Goal: Transaction & Acquisition: Purchase product/service

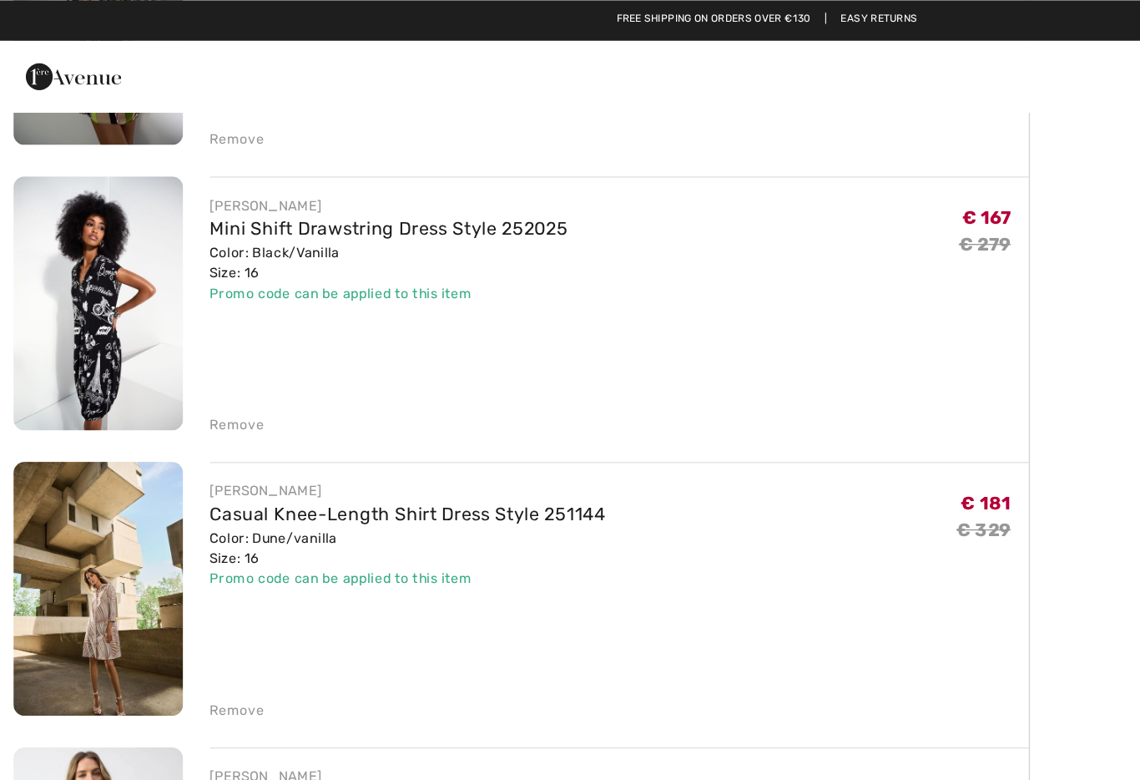
scroll to position [506, 0]
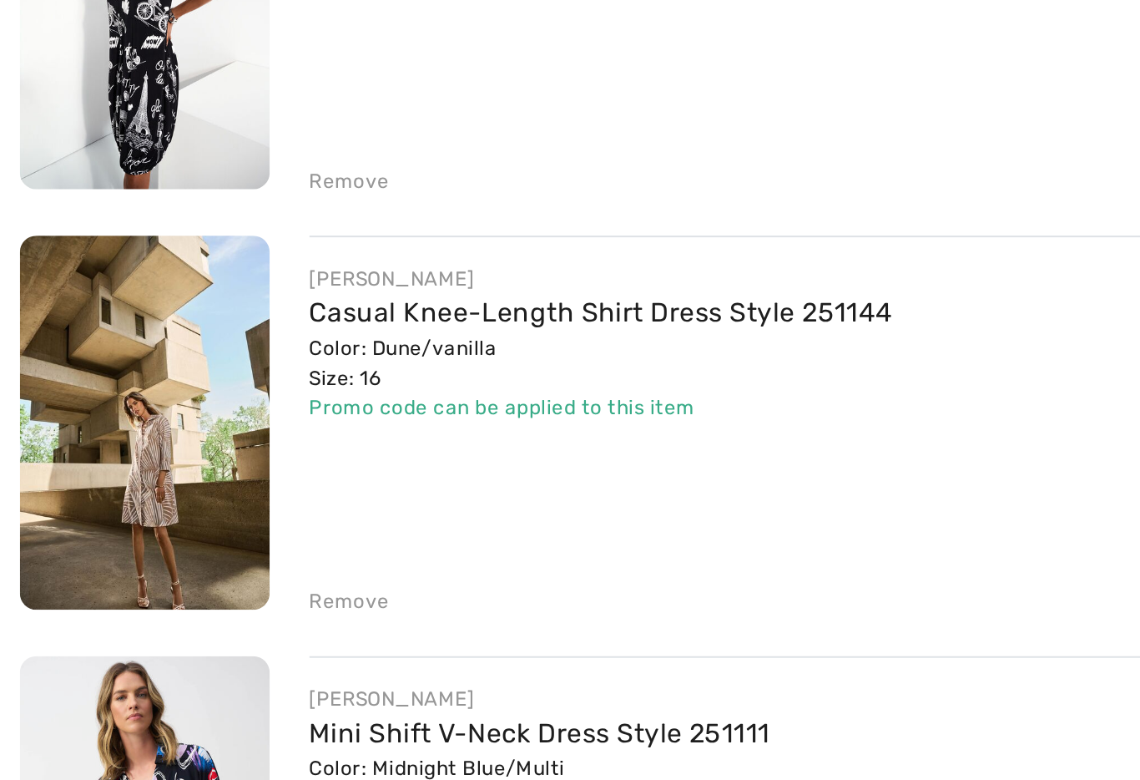
click at [185, 380] on link "Casual Knee-Length Shirt Dress Style 251144" at bounding box center [303, 388] width 295 height 16
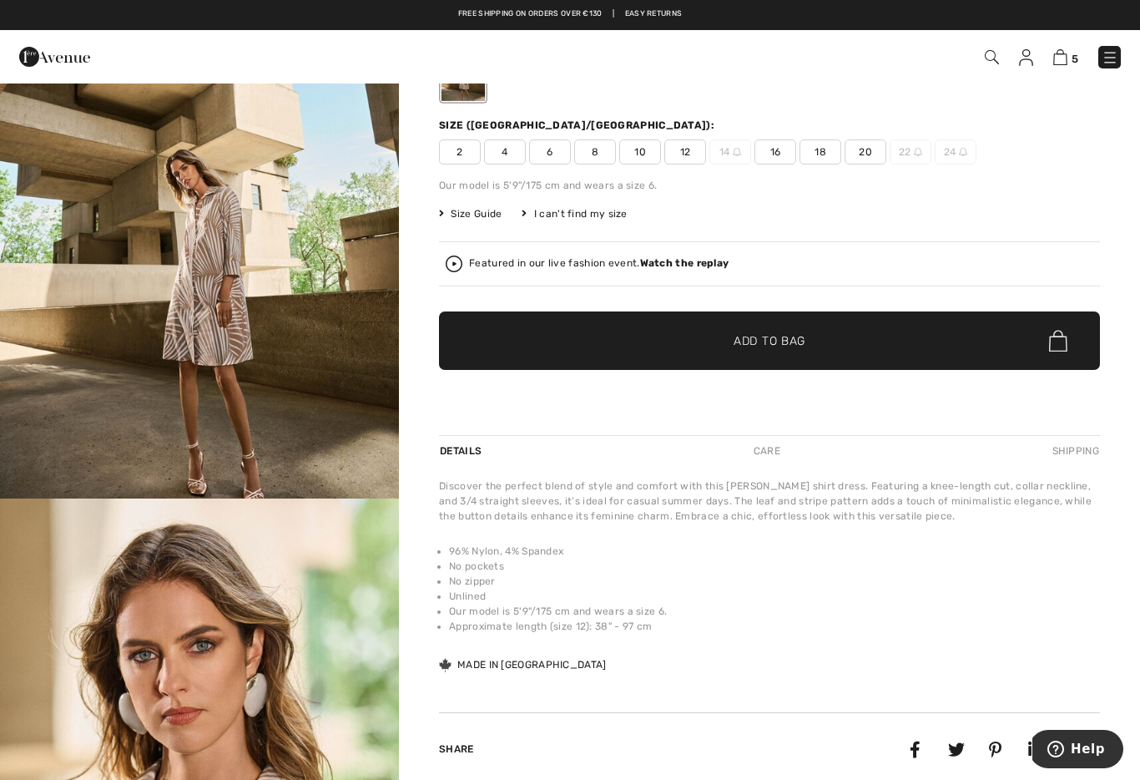
click at [1062, 59] on img at bounding box center [1061, 57] width 14 height 16
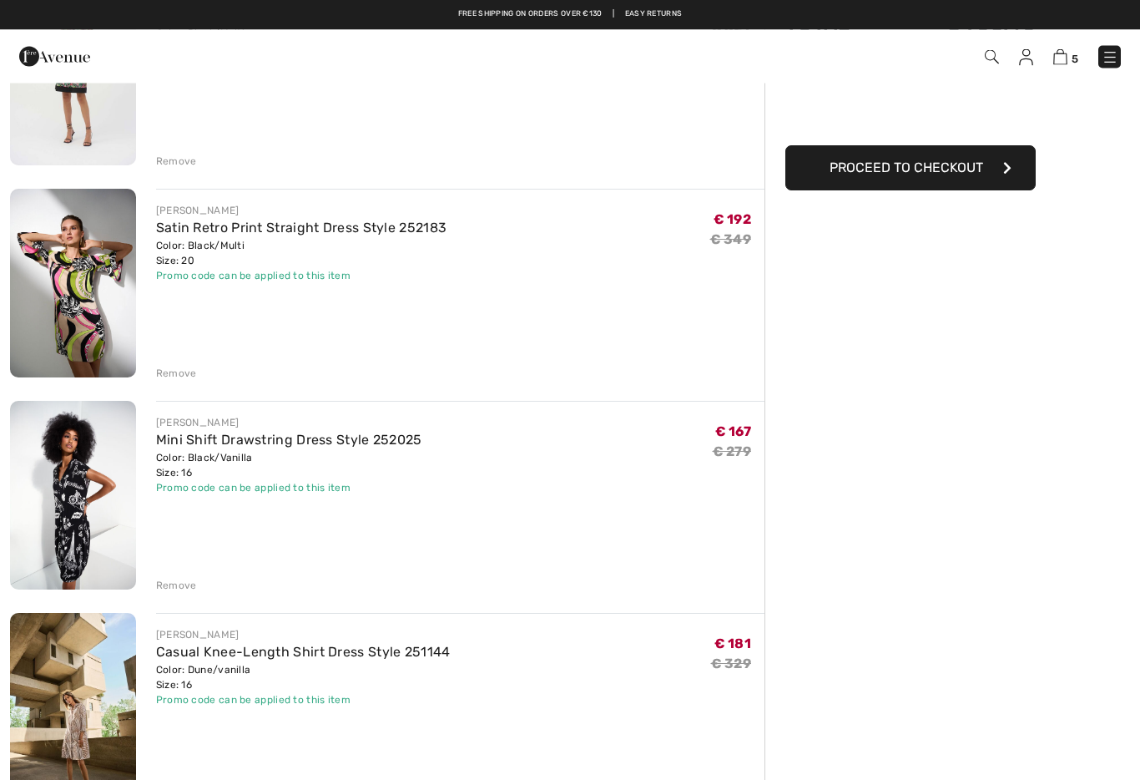
scroll to position [198, 0]
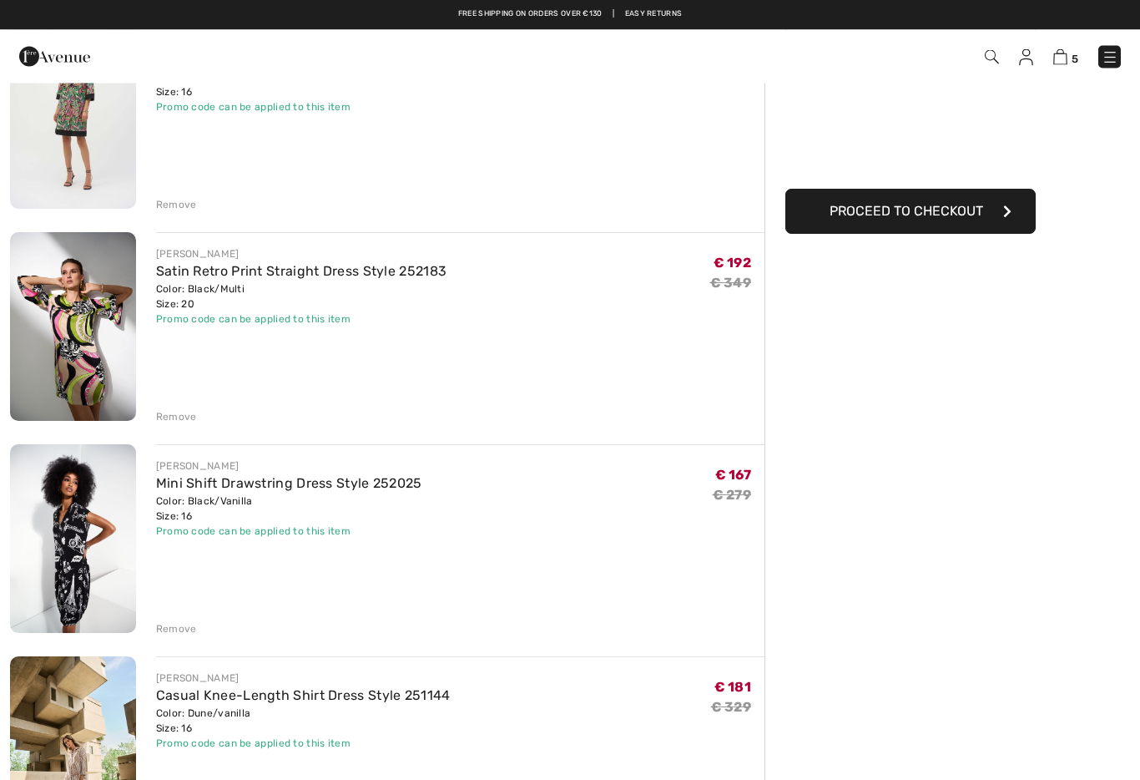
click at [92, 537] on img at bounding box center [73, 539] width 126 height 189
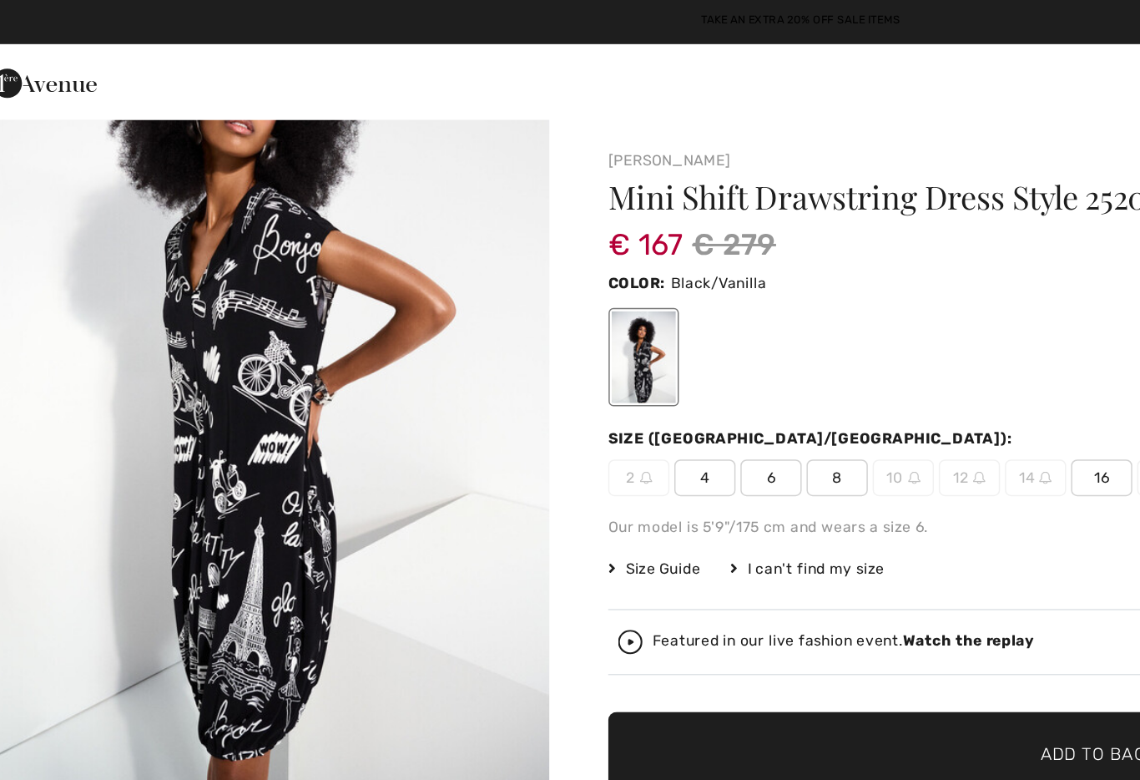
scroll to position [138, 0]
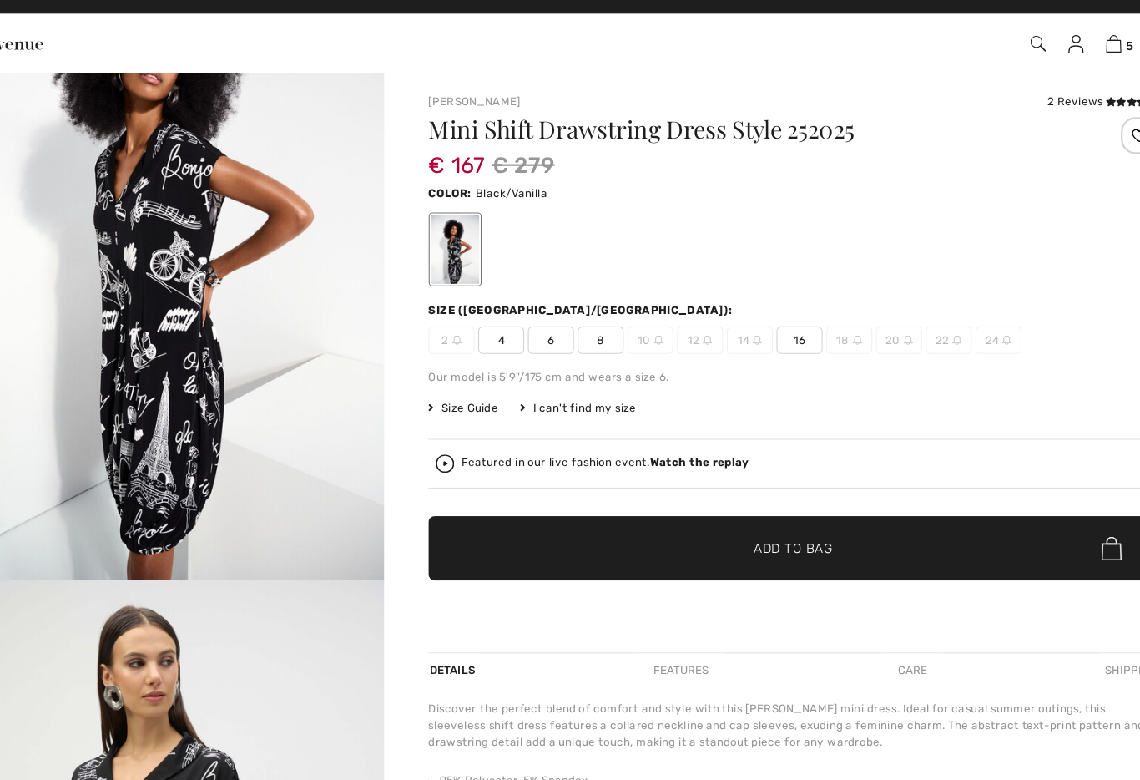
click at [1054, 49] on img at bounding box center [1061, 57] width 14 height 16
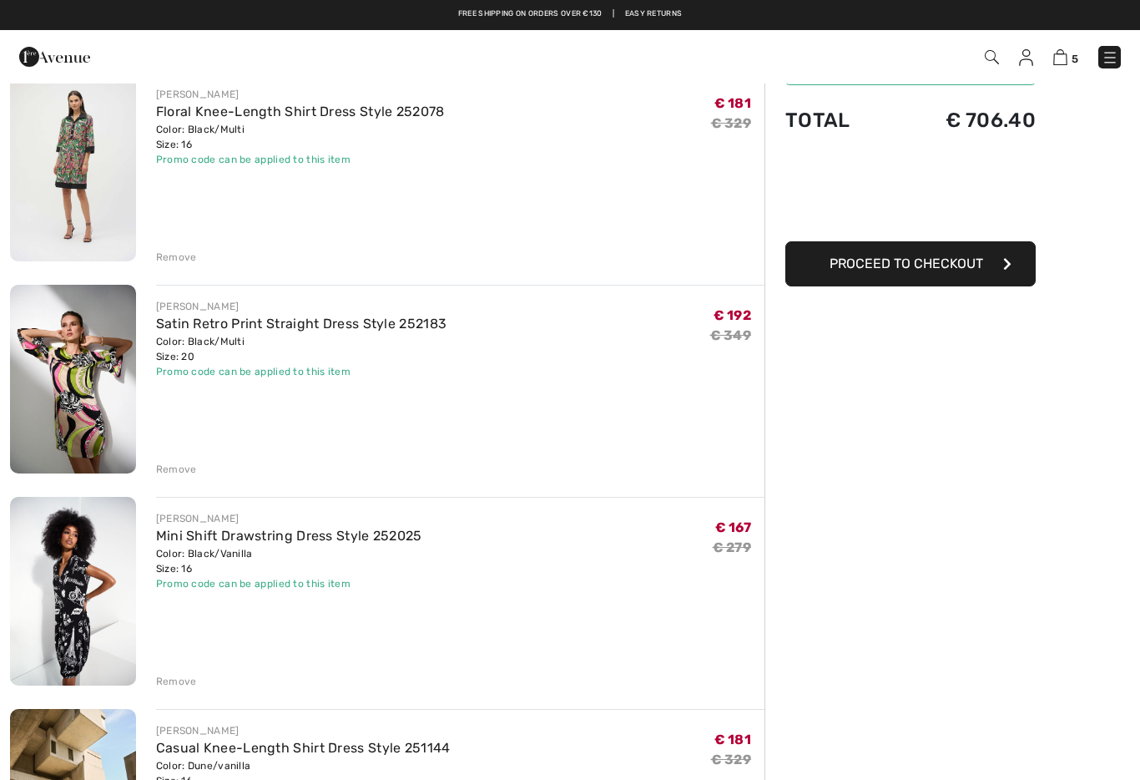
scroll to position [143, 0]
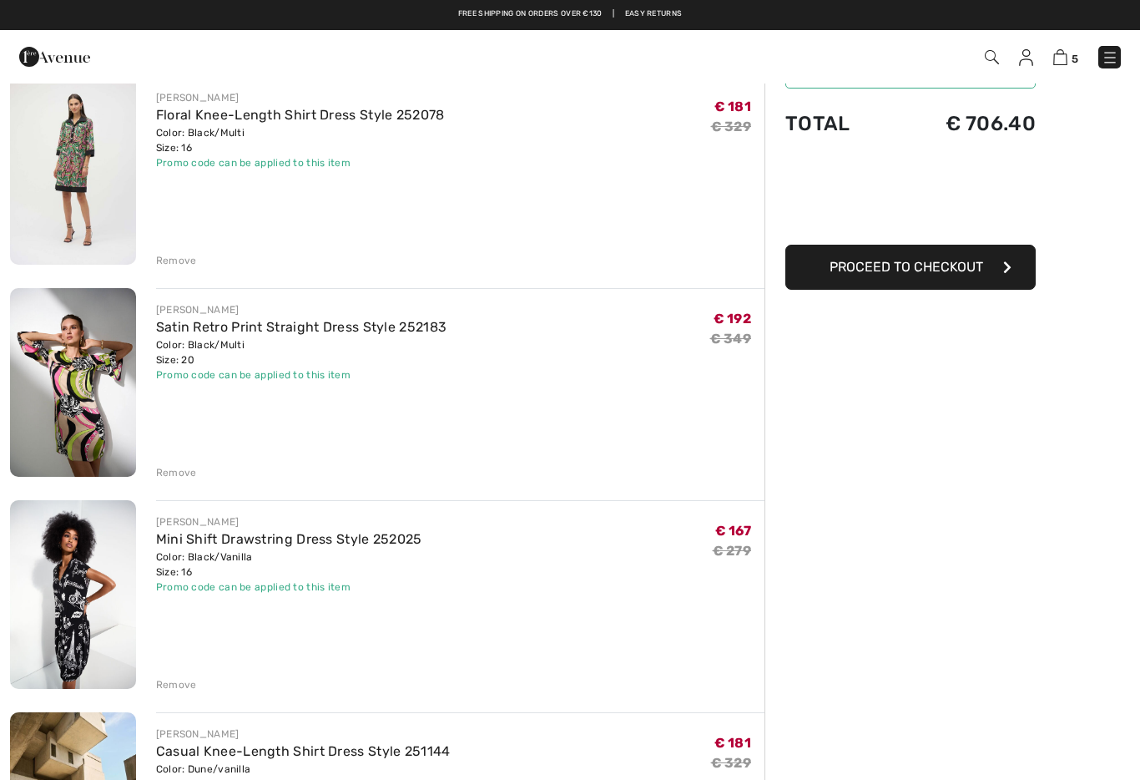
click at [80, 417] on img at bounding box center [73, 382] width 126 height 189
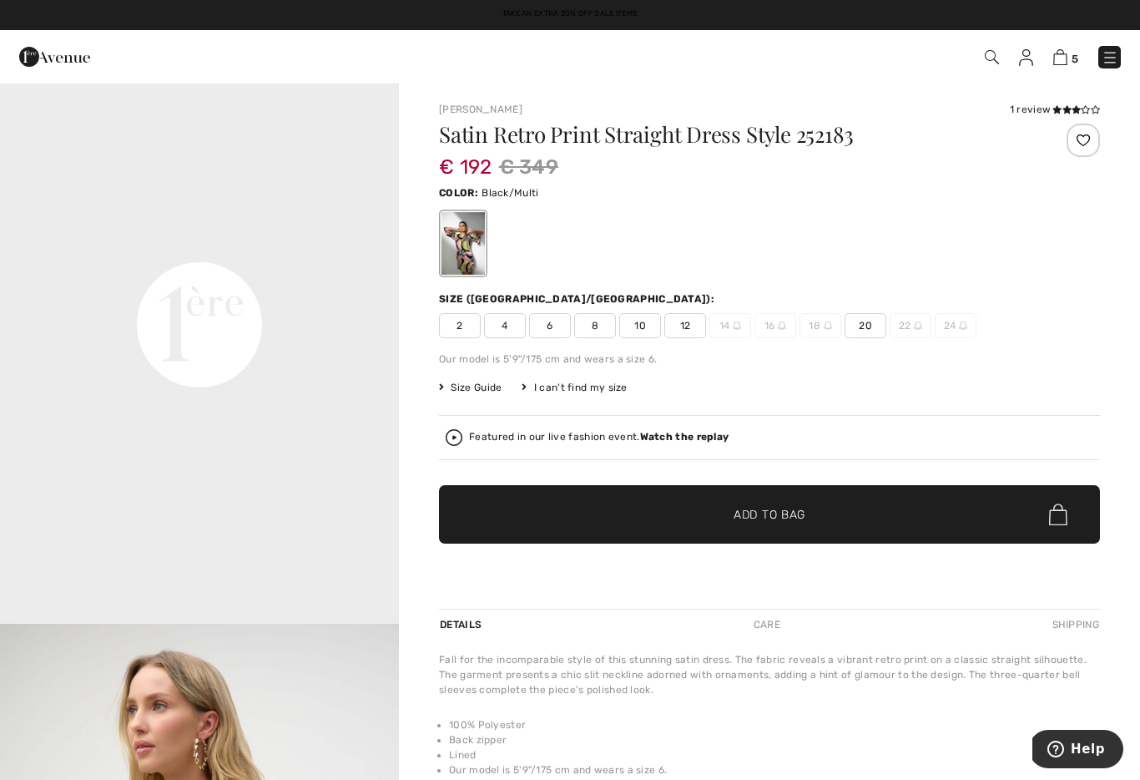
scroll to position [1175, 0]
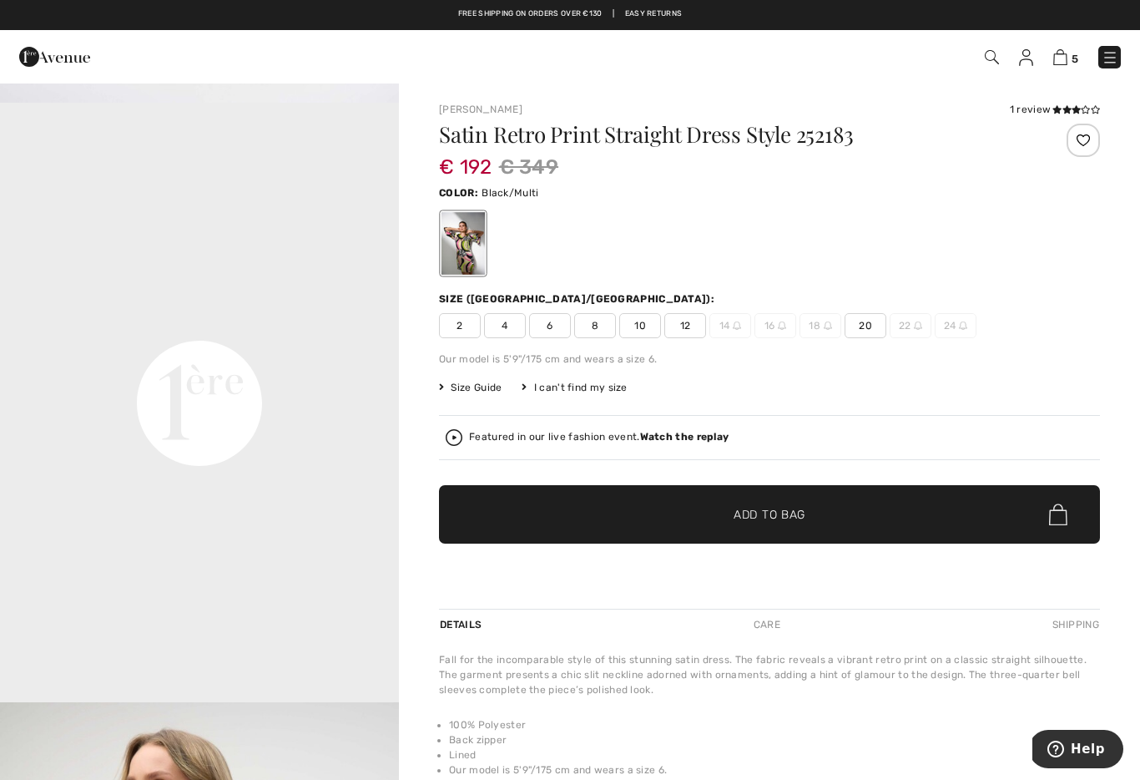
click at [1064, 63] on img at bounding box center [1061, 57] width 14 height 16
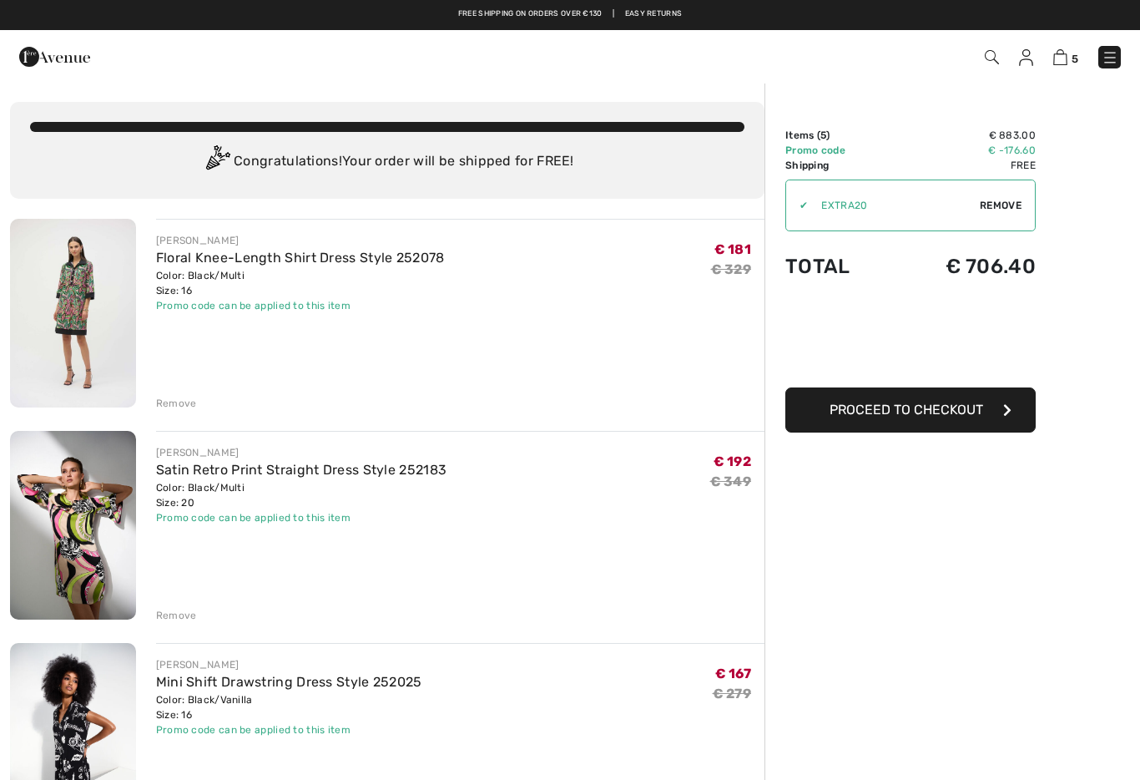
click at [74, 332] on img at bounding box center [73, 313] width 126 height 189
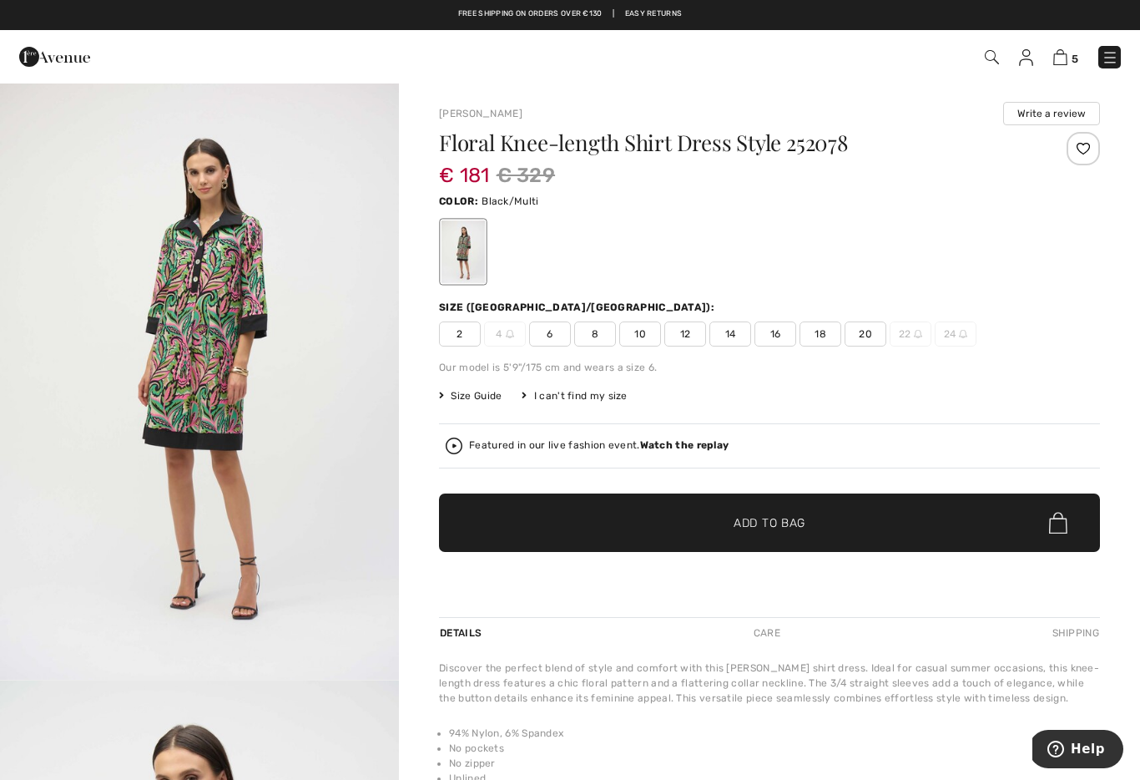
click at [1056, 65] on img at bounding box center [1061, 57] width 14 height 16
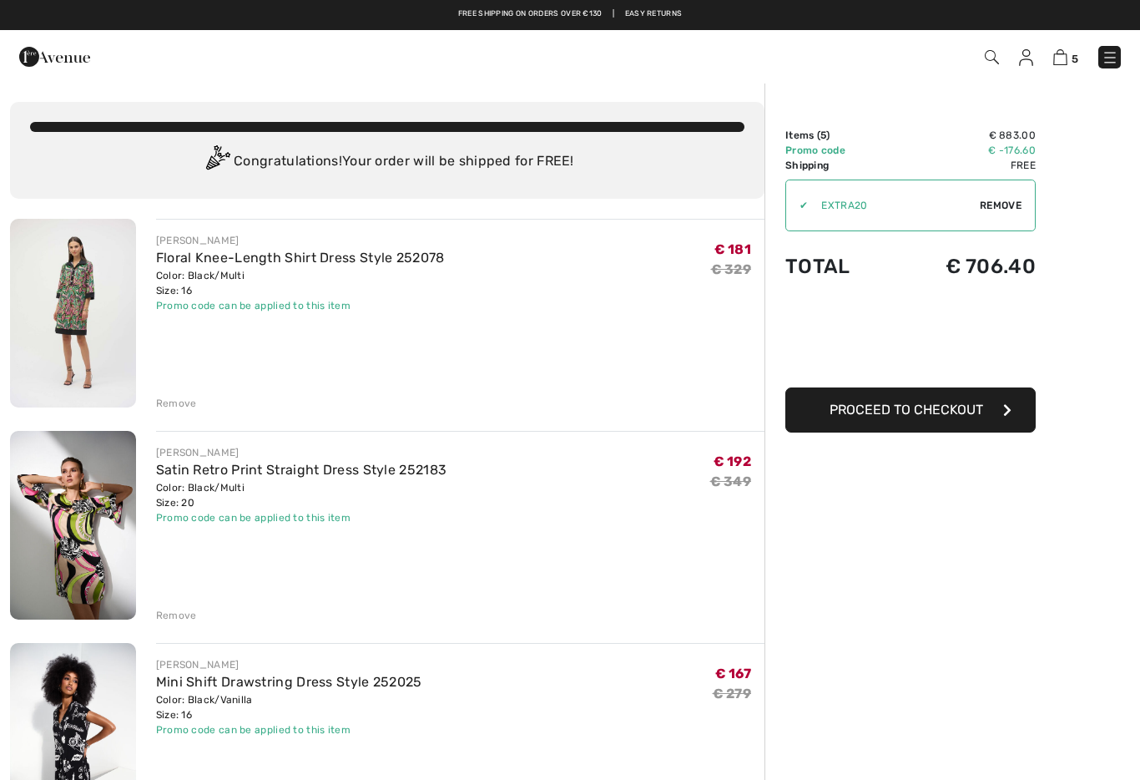
click at [83, 328] on img at bounding box center [73, 313] width 126 height 189
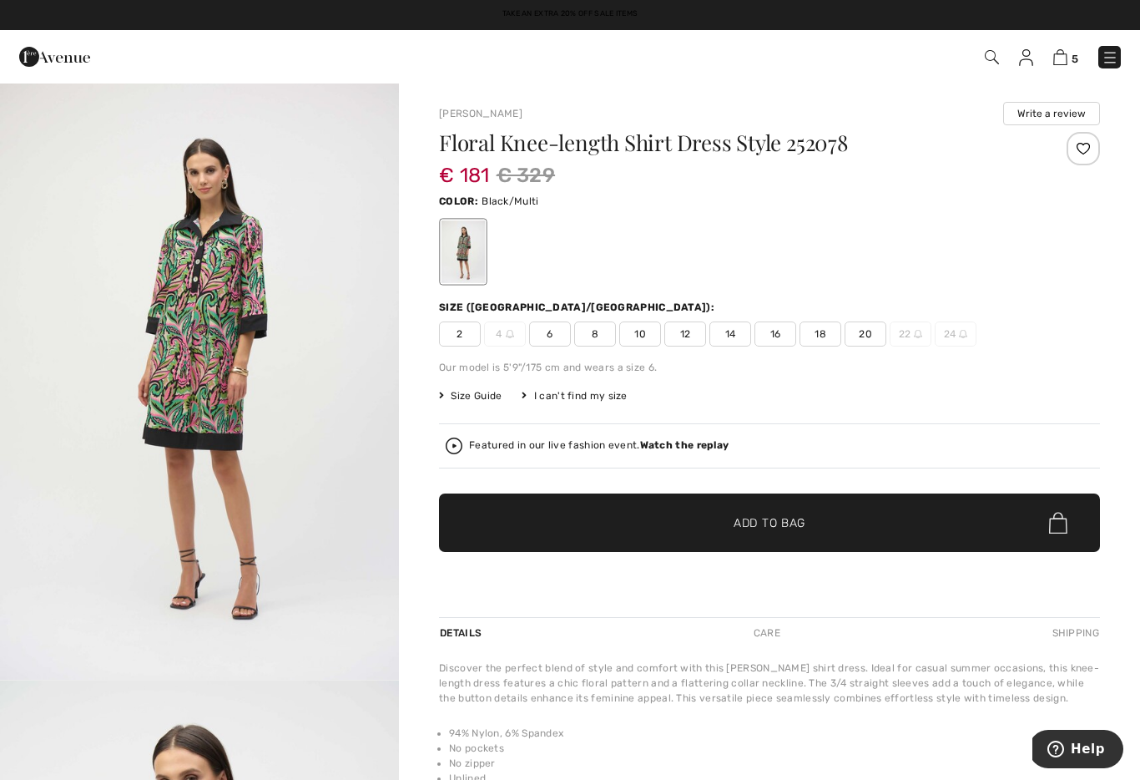
click at [819, 344] on span "18" at bounding box center [821, 333] width 42 height 25
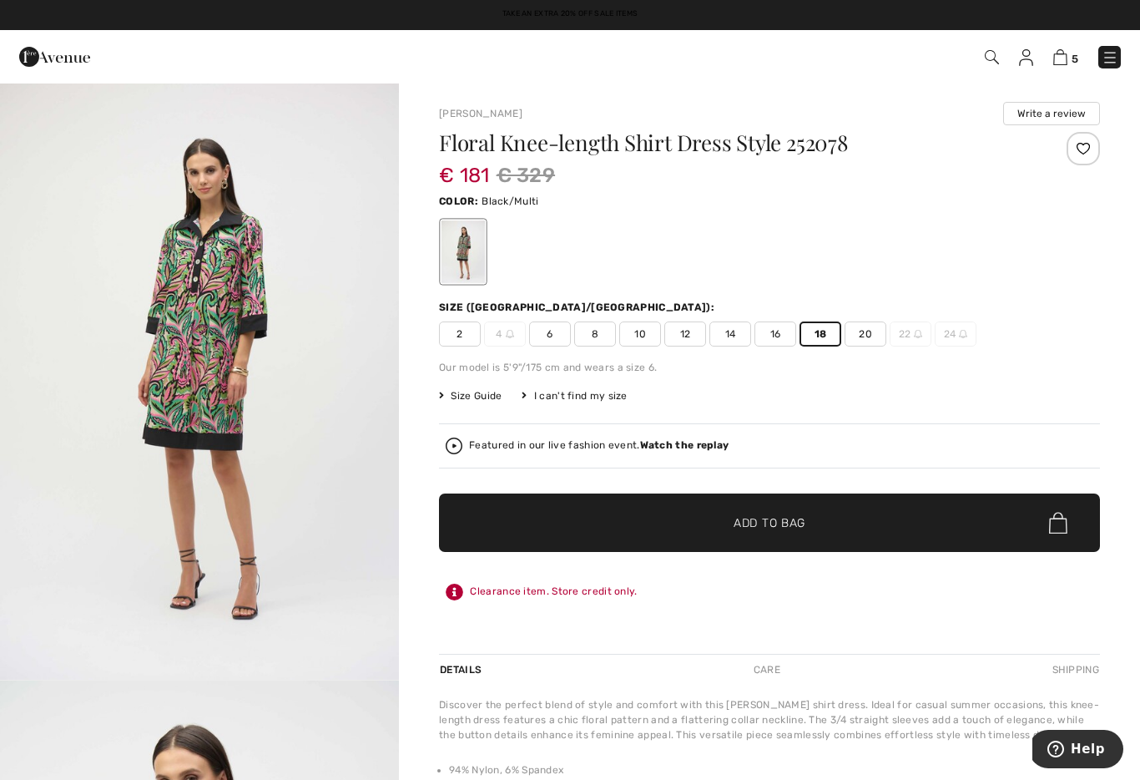
click at [762, 538] on span "✔ Added to Bag Add to Bag" at bounding box center [769, 522] width 661 height 58
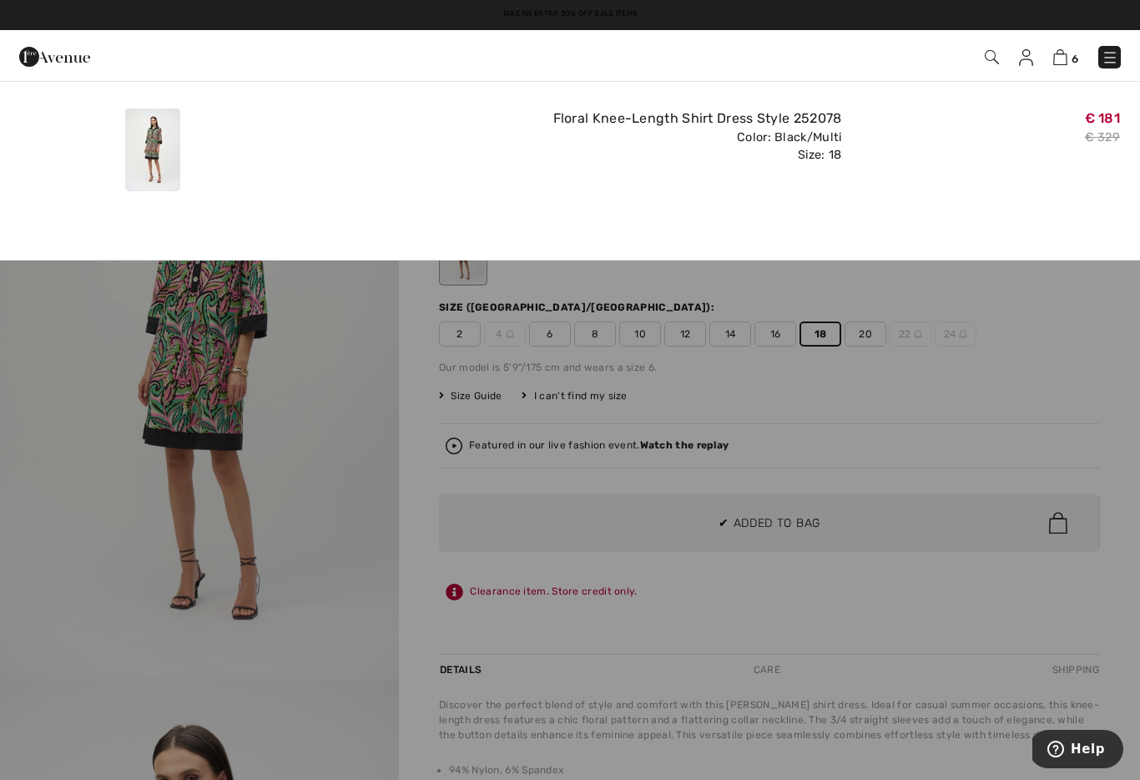
click at [1062, 63] on img at bounding box center [1061, 57] width 14 height 16
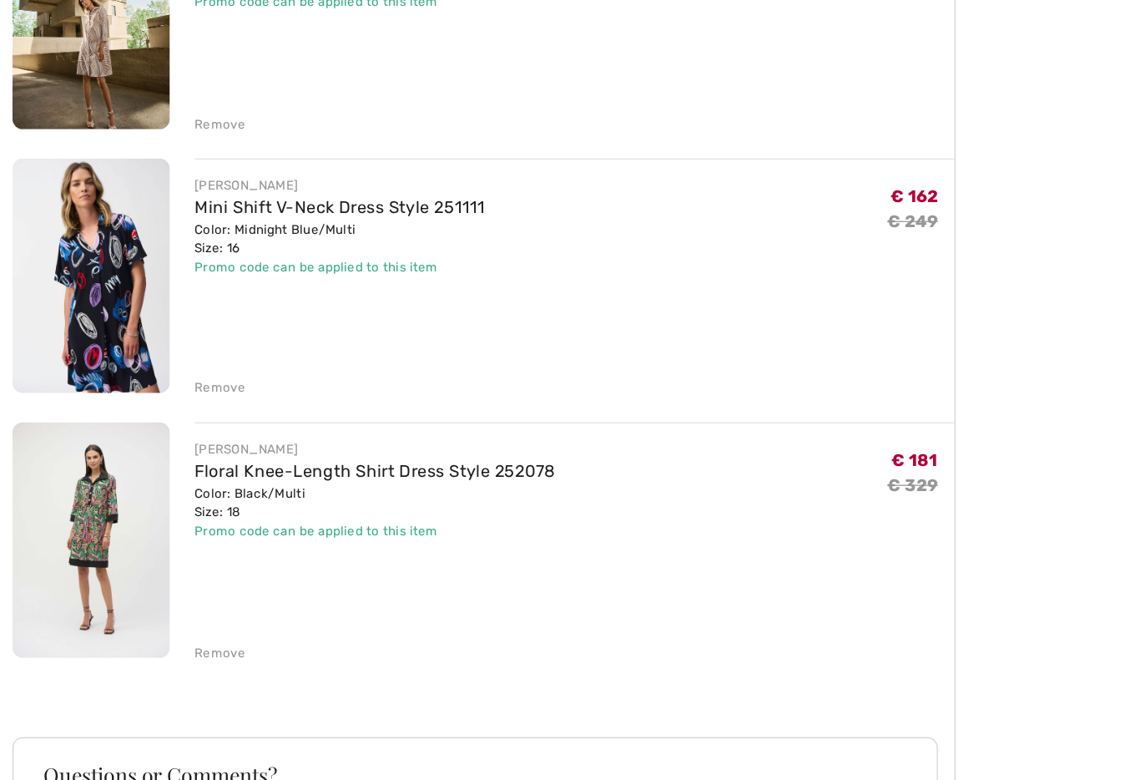
scroll to position [858, 0]
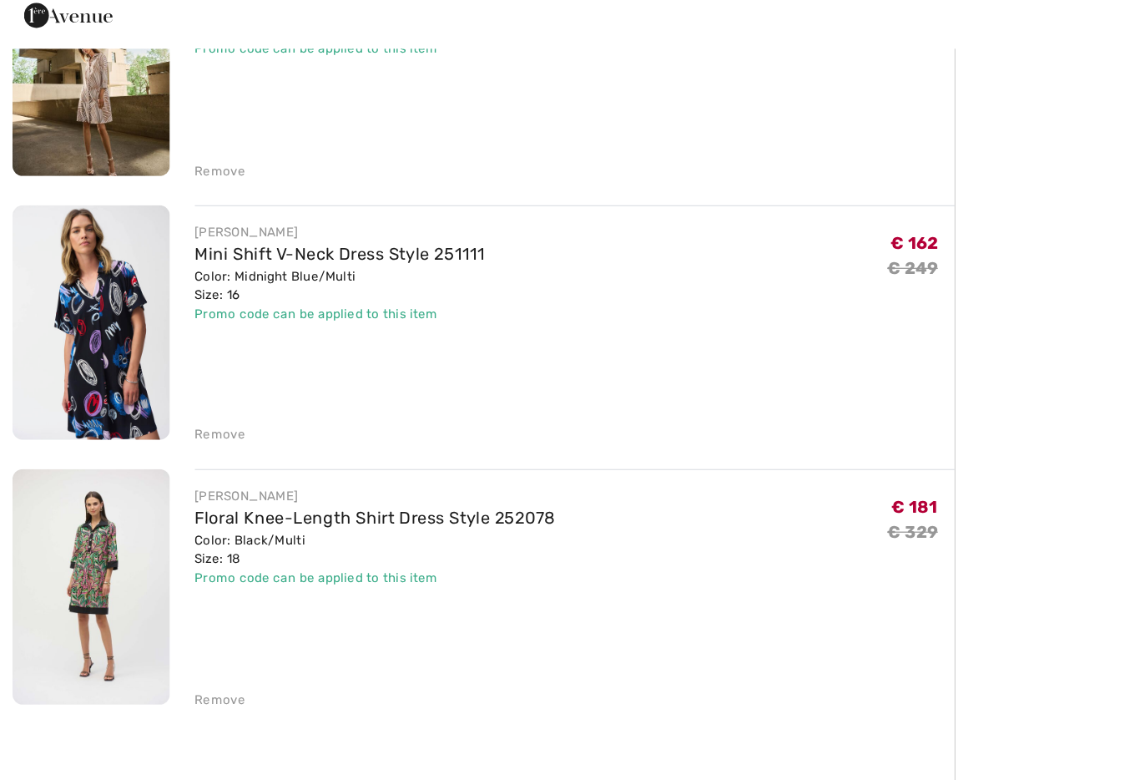
click at [89, 276] on img at bounding box center [73, 303] width 126 height 189
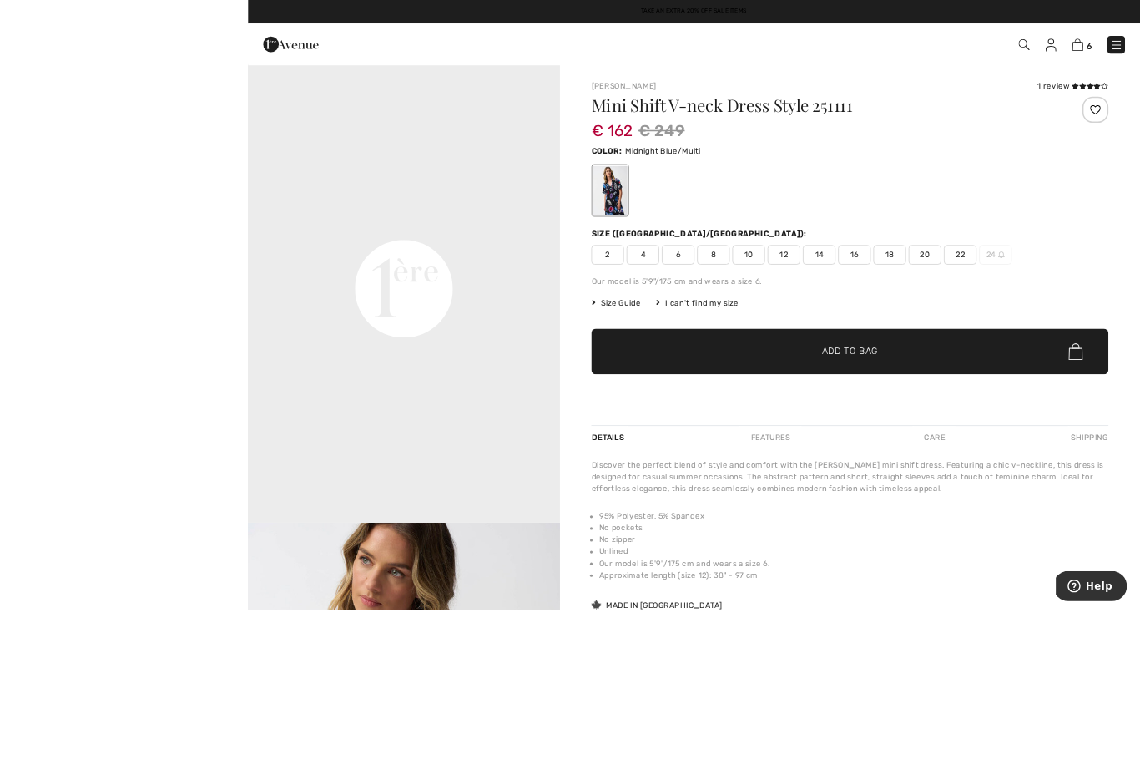
scroll to position [31, 0]
